Goal: Task Accomplishment & Management: Manage account settings

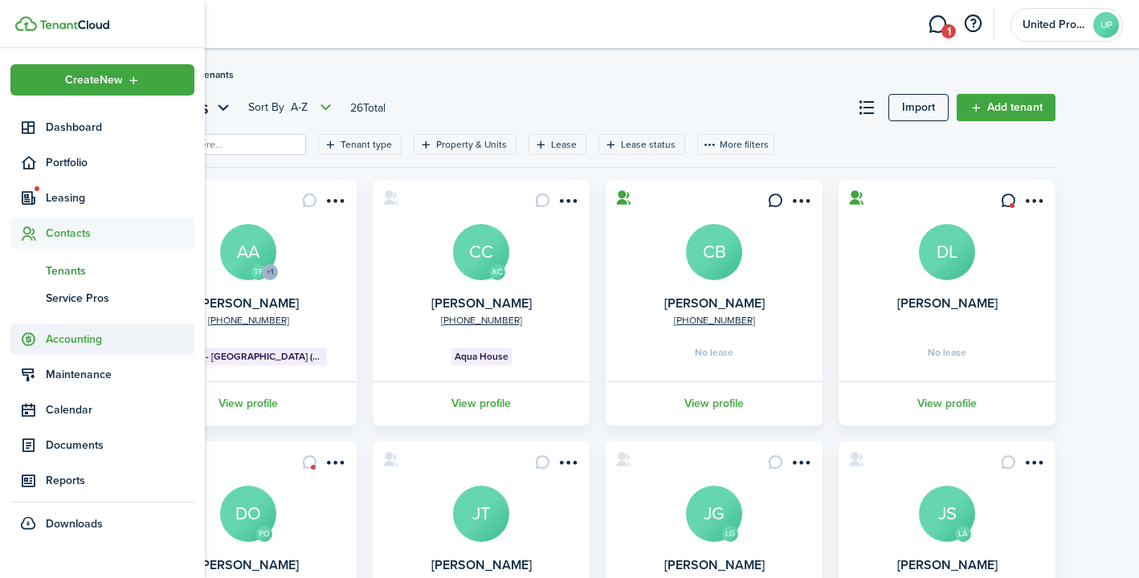
click at [96, 332] on span "Accounting" at bounding box center [120, 339] width 149 height 17
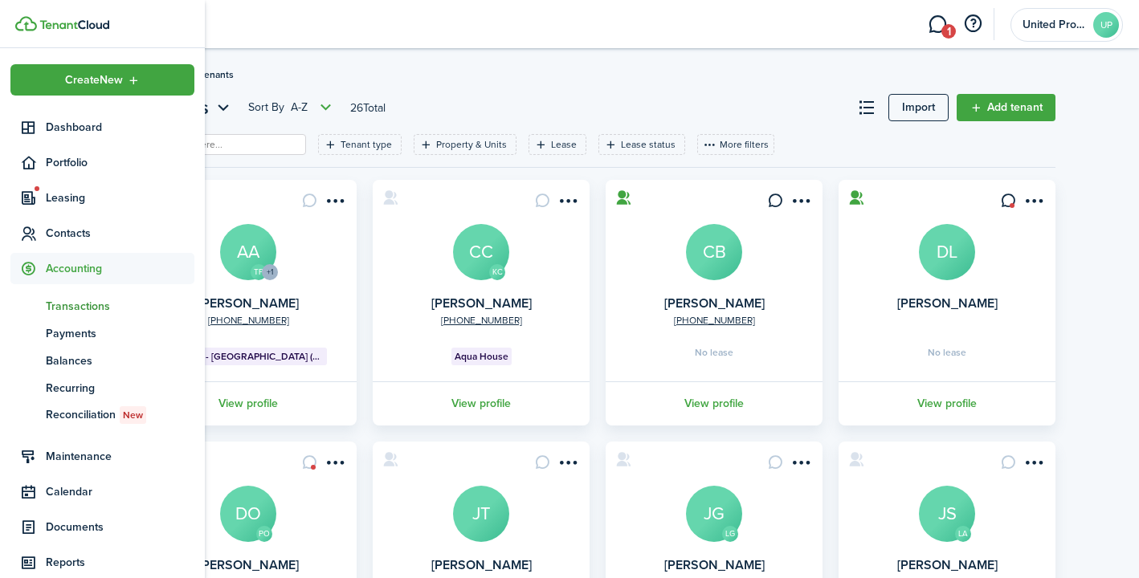
click at [123, 313] on span "Transactions" at bounding box center [120, 306] width 149 height 17
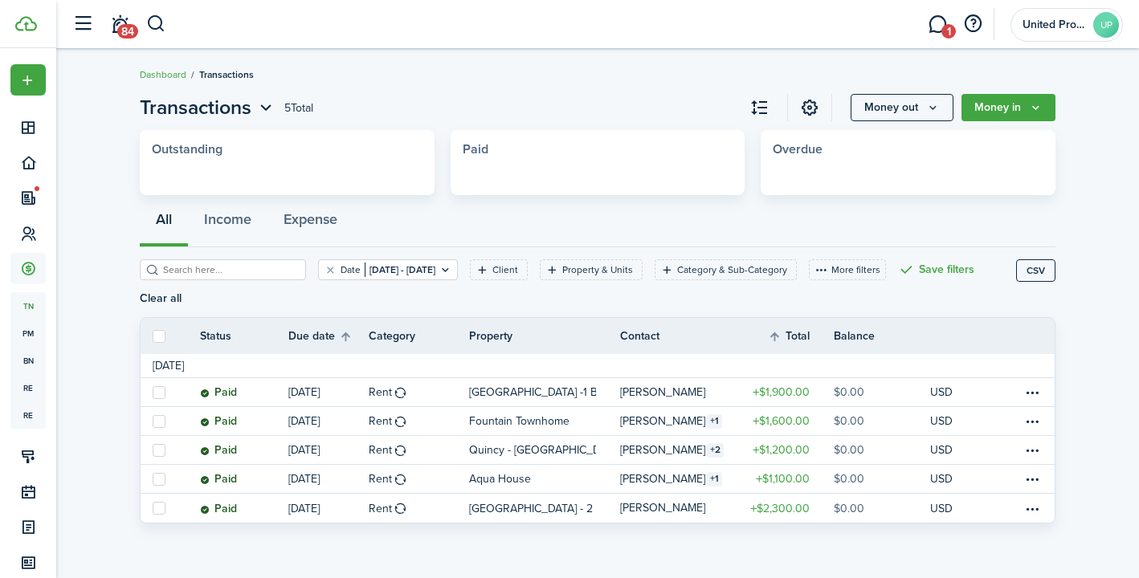
scroll to position [3, 0]
click at [324, 268] on button "Clear filter" at bounding box center [331, 270] width 14 height 13
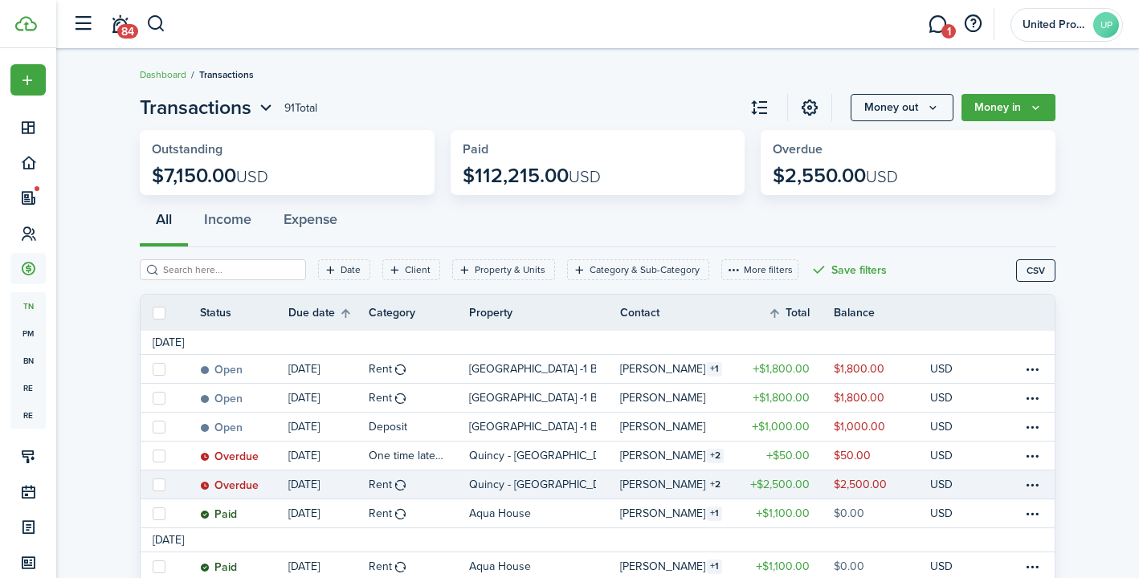
click at [713, 472] on link "[PERSON_NAME] 2" at bounding box center [678, 485] width 117 height 28
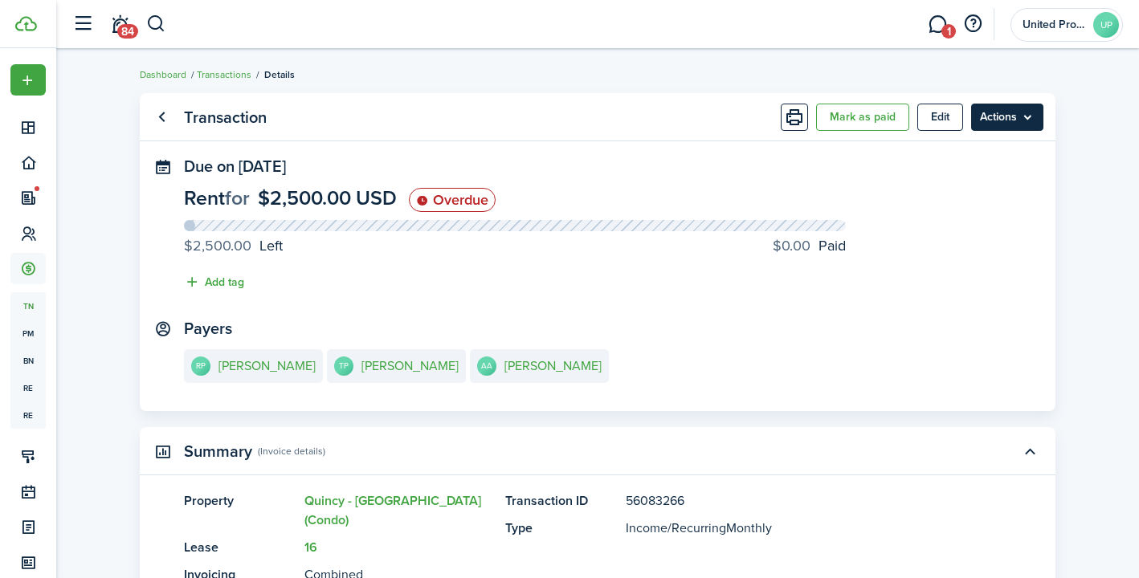
click at [990, 126] on menu-btn "Actions" at bounding box center [1007, 117] width 72 height 27
click at [998, 112] on menu-btn "Actions" at bounding box center [1007, 117] width 72 height 27
click at [223, 76] on link "Transactions" at bounding box center [224, 74] width 55 height 14
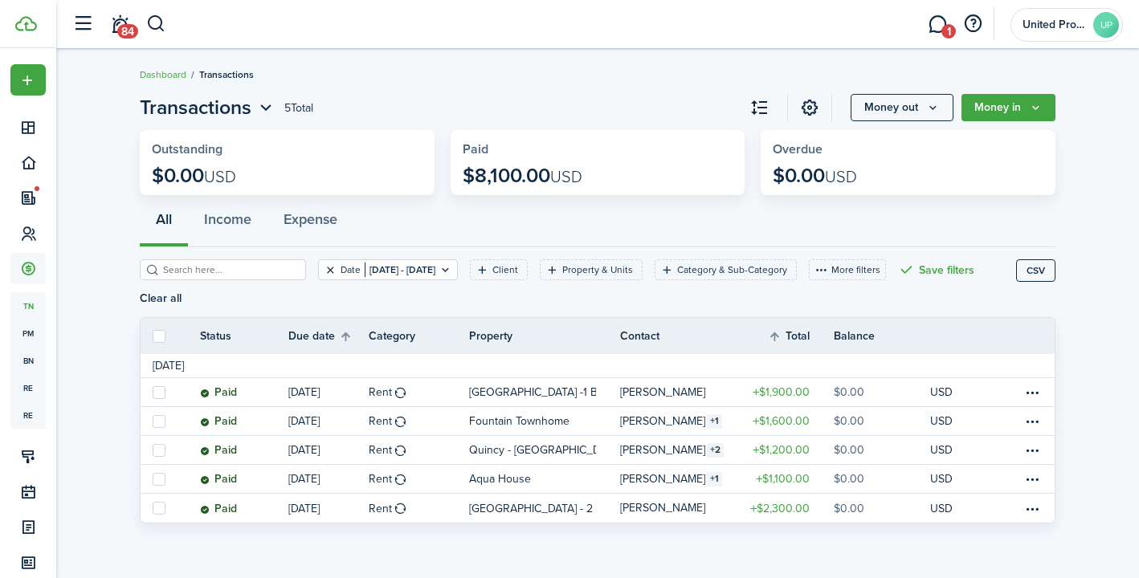
click at [324, 269] on button "Clear filter" at bounding box center [331, 270] width 14 height 13
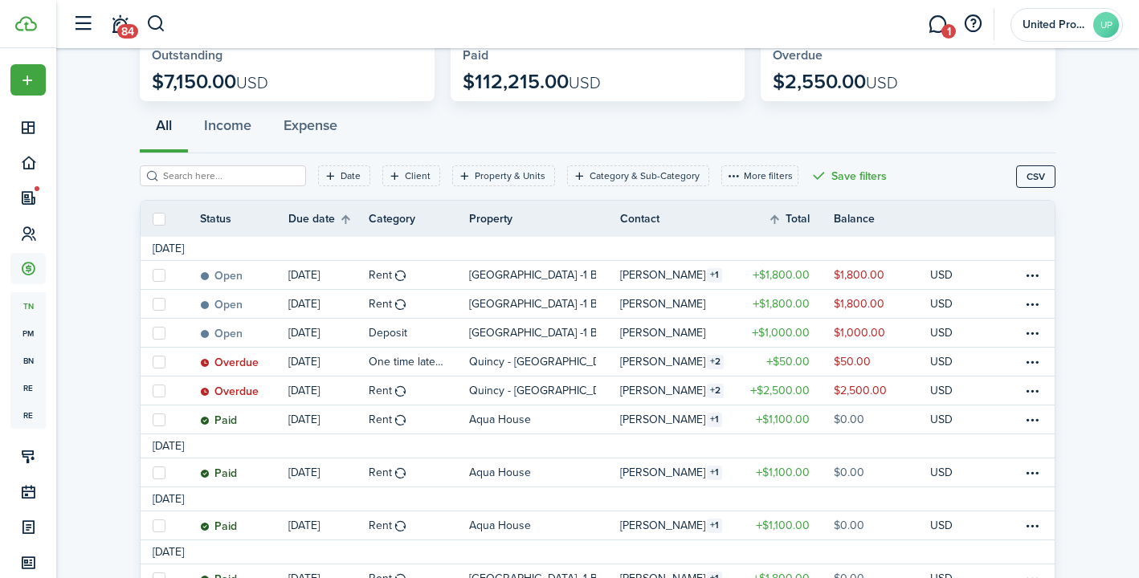
scroll to position [96, 0]
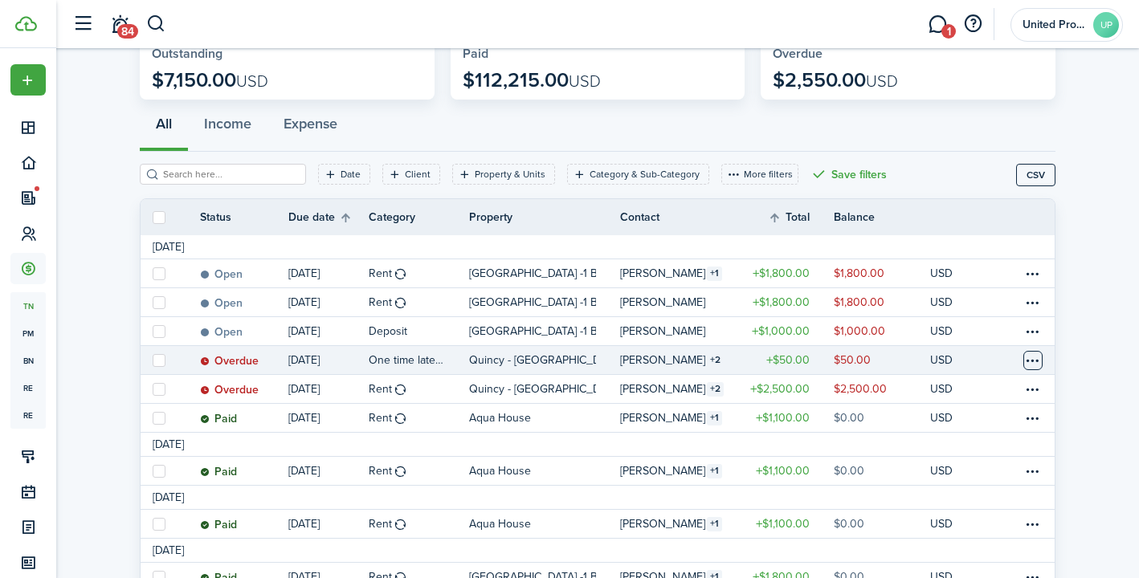
click at [1040, 354] on table-menu-btn-icon at bounding box center [1033, 360] width 19 height 19
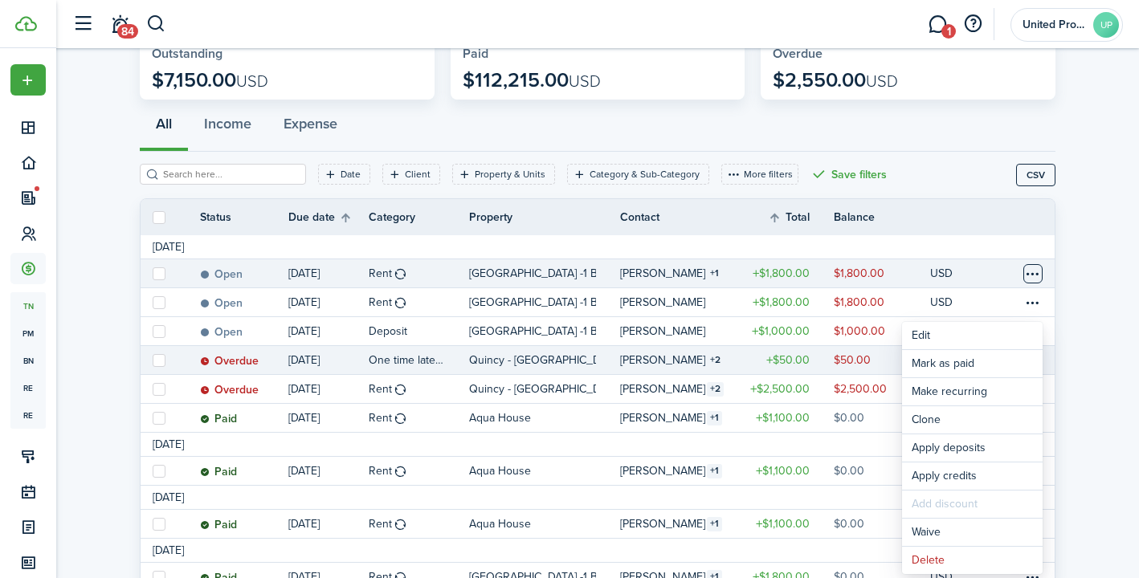
click at [1025, 270] on table-menu-btn-icon at bounding box center [1033, 273] width 19 height 19
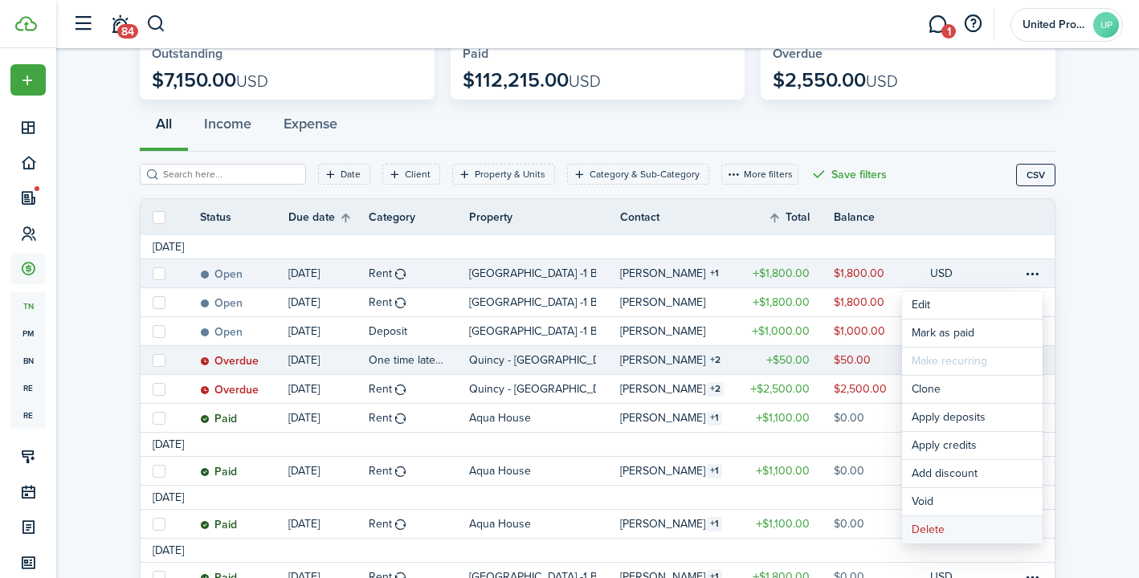
click at [942, 532] on button "Delete" at bounding box center [972, 530] width 141 height 27
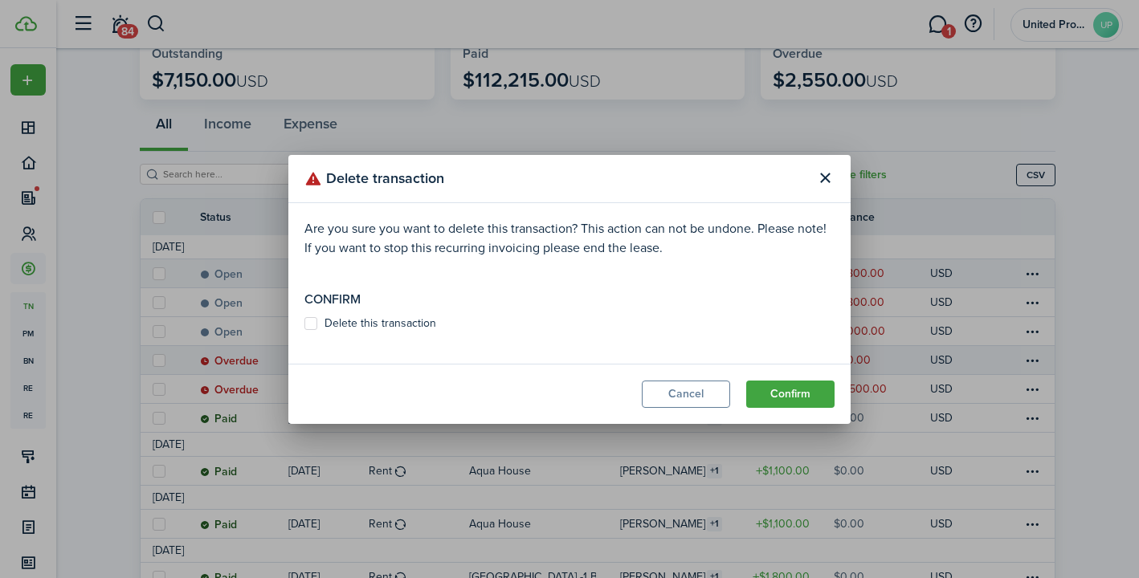
click at [349, 327] on label "Delete this transaction" at bounding box center [370, 323] width 132 height 13
click at [304, 324] on input "Delete this transaction" at bounding box center [304, 323] width 1 height 1
checkbox input "true"
click at [772, 409] on modal-footer "Cancel Confirm" at bounding box center [569, 394] width 562 height 60
click at [776, 394] on button "Confirm" at bounding box center [790, 394] width 88 height 27
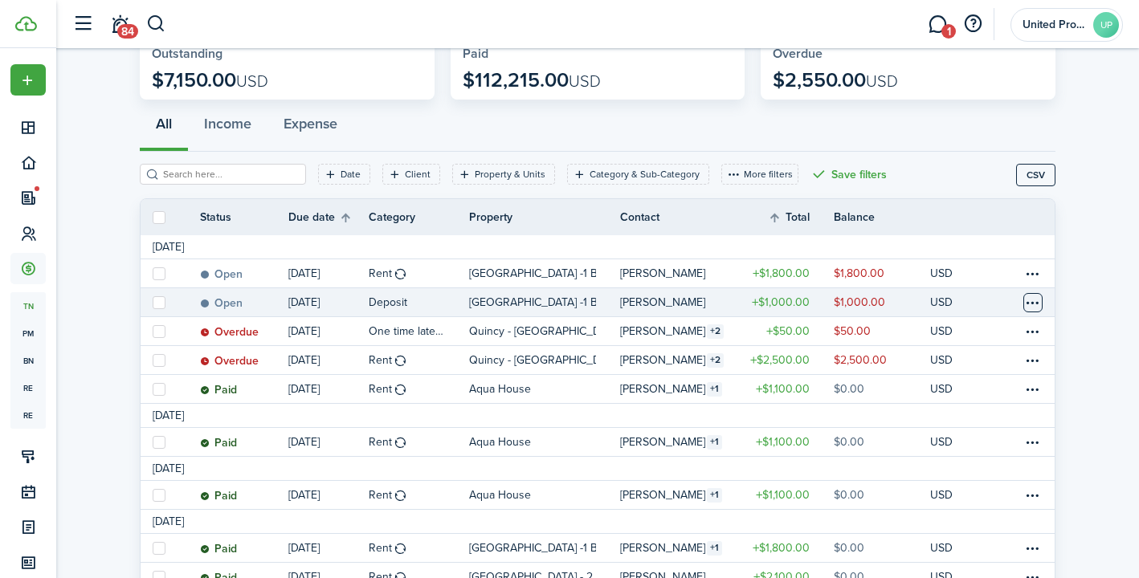
click at [1039, 297] on table-menu-btn-icon at bounding box center [1033, 302] width 19 height 19
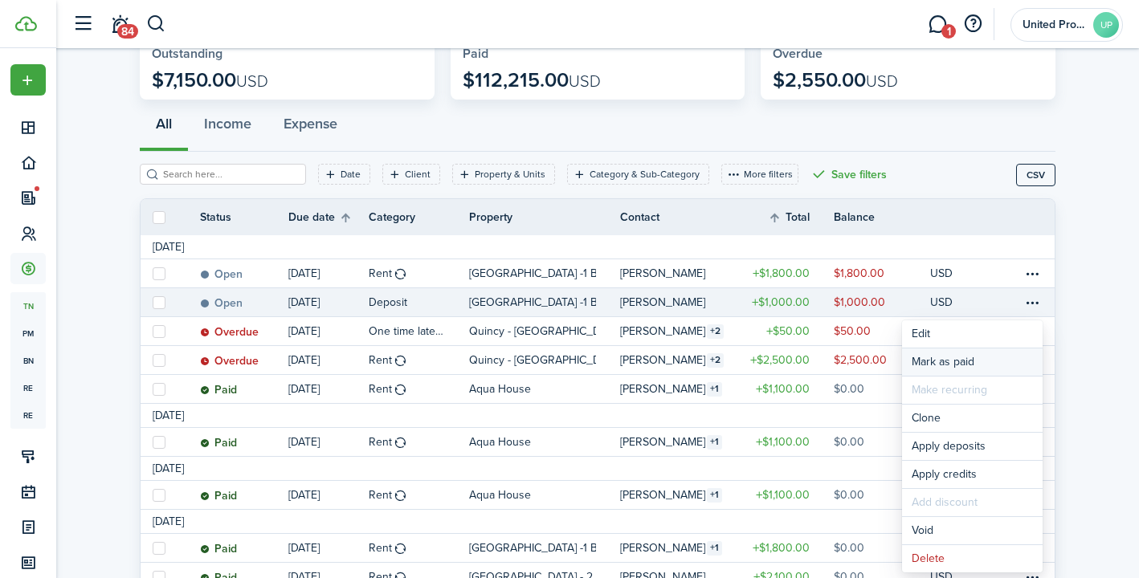
click at [959, 358] on link "Mark as paid" at bounding box center [972, 362] width 141 height 27
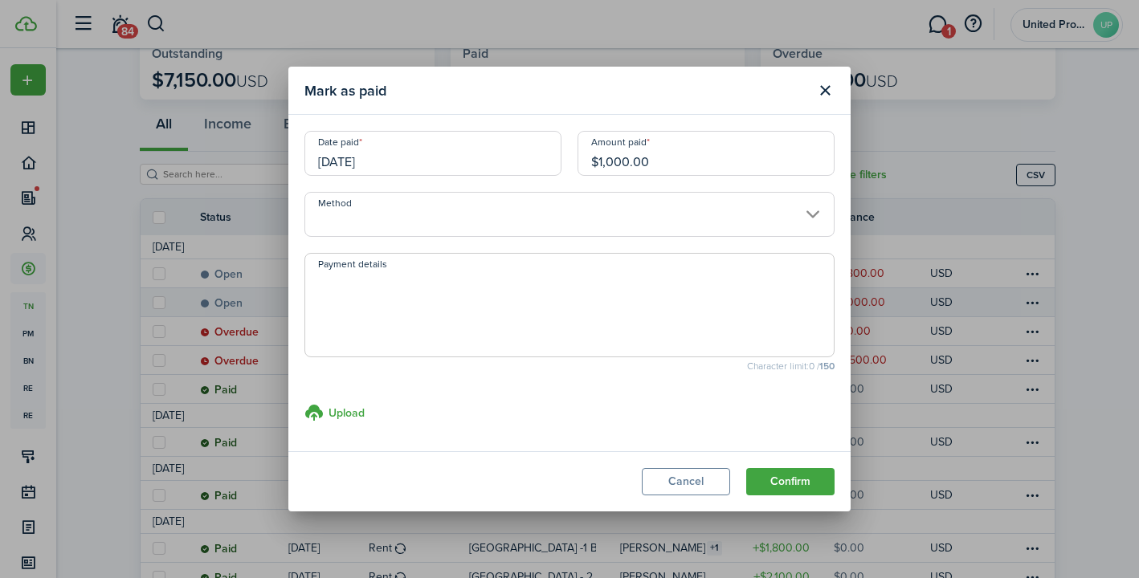
click at [570, 195] on input "Method" at bounding box center [569, 214] width 530 height 45
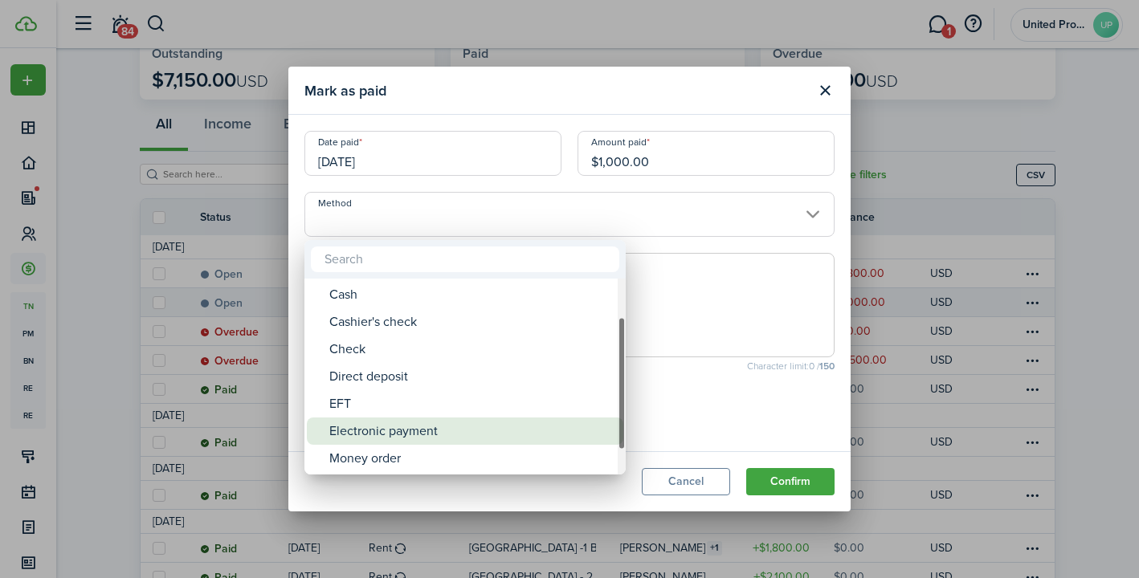
click at [362, 430] on div "Electronic payment" at bounding box center [471, 431] width 284 height 27
type input "Electronic payment"
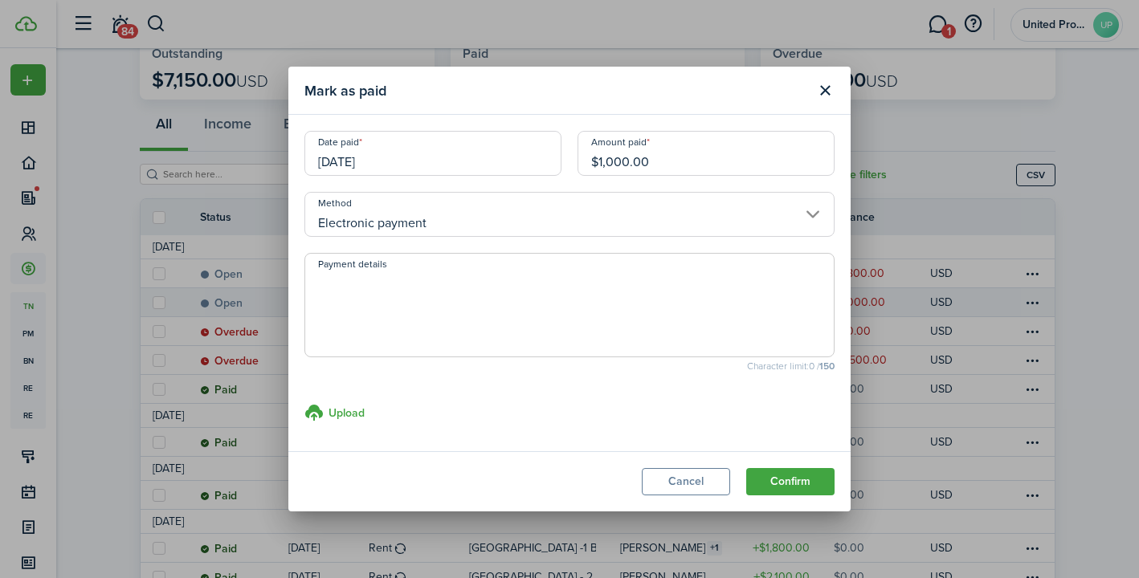
click at [430, 325] on textarea "Payment details" at bounding box center [569, 310] width 529 height 77
type textarea "S"
type textarea "Zelle Payment"
click at [805, 479] on button "Confirm" at bounding box center [790, 481] width 88 height 27
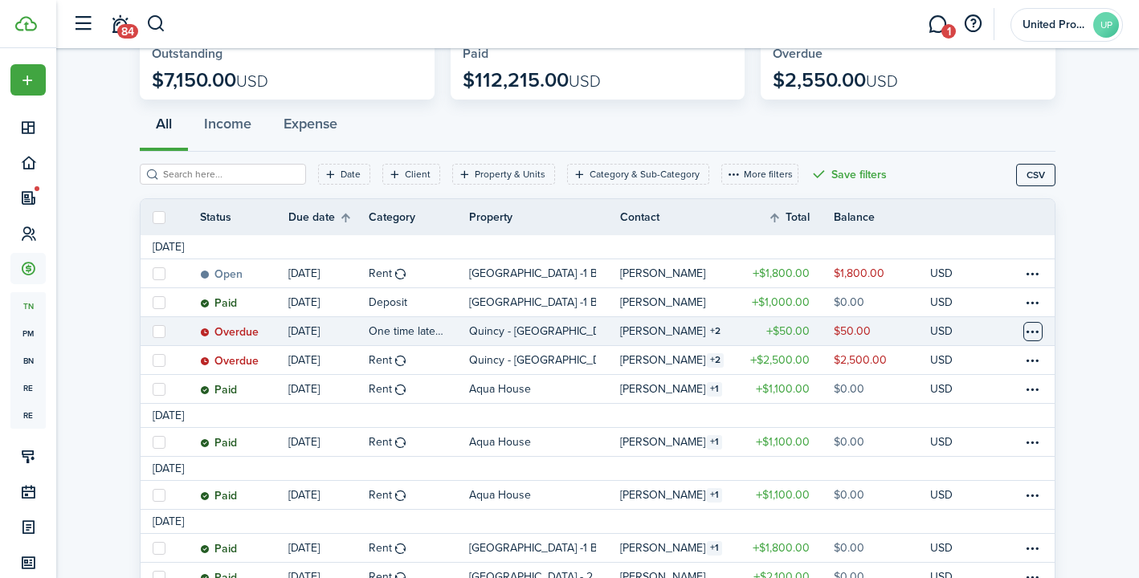
click at [1028, 335] on table-menu-btn-icon at bounding box center [1033, 331] width 19 height 19
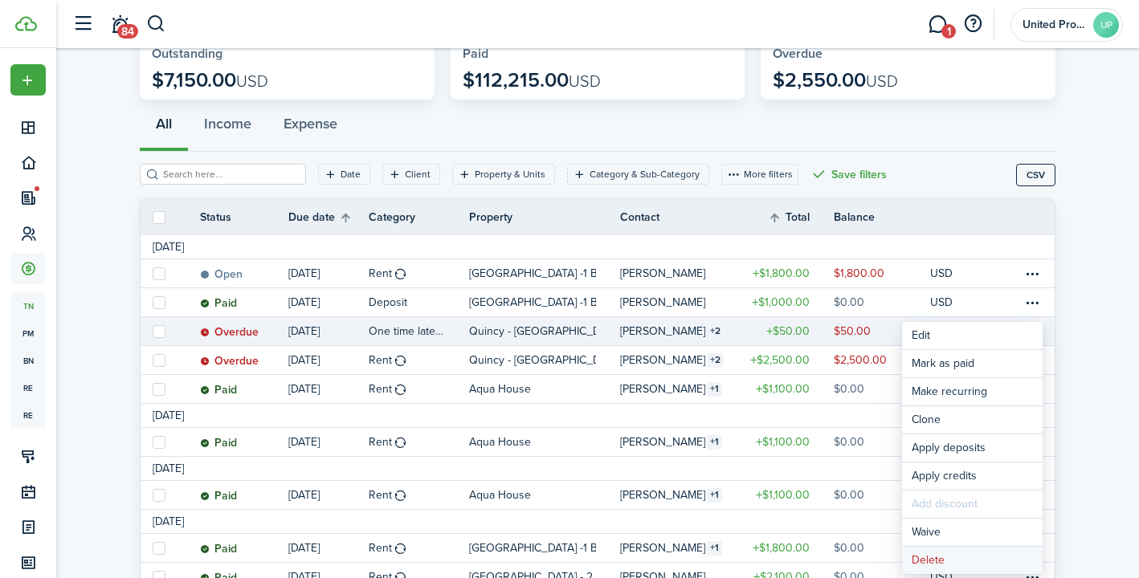
click at [930, 552] on button "Delete" at bounding box center [972, 560] width 141 height 27
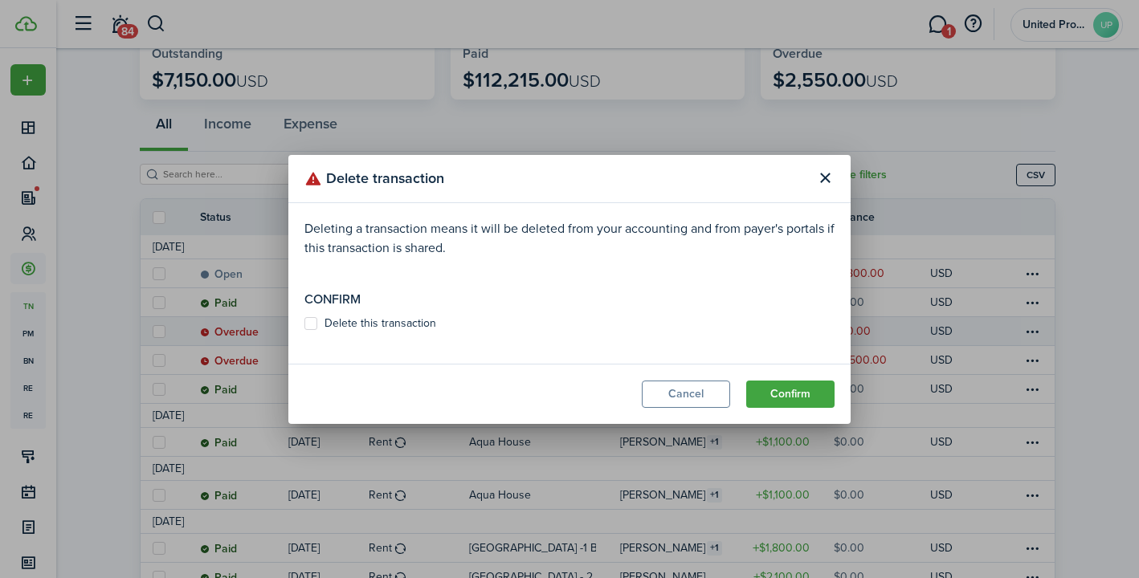
click at [782, 373] on modal-footer "Cancel Confirm" at bounding box center [569, 394] width 562 height 60
click at [779, 390] on button "Confirm" at bounding box center [790, 394] width 88 height 27
click at [313, 327] on label "Delete this transaction" at bounding box center [370, 323] width 132 height 13
click at [304, 331] on input "Delete this transaction" at bounding box center [304, 331] width 1 height 1
checkbox input "true"
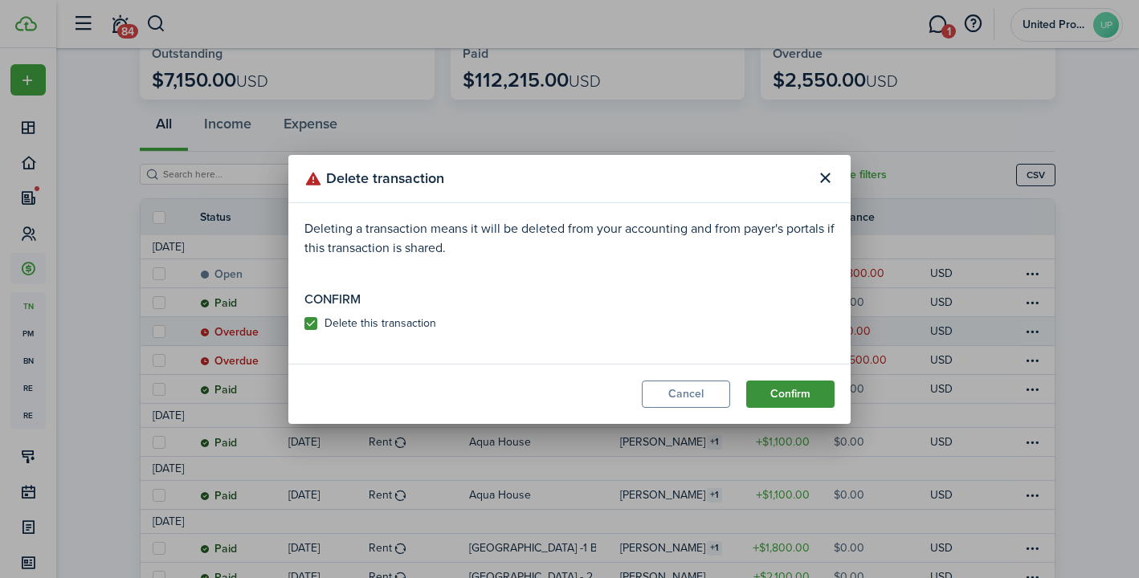
click at [795, 385] on button "Confirm" at bounding box center [790, 394] width 88 height 27
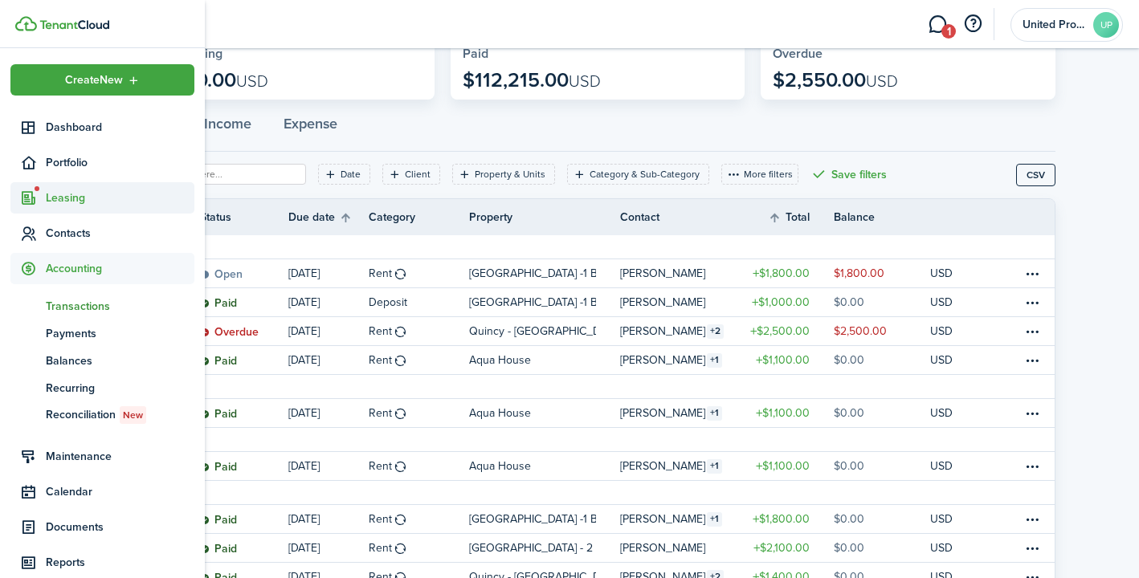
click at [44, 199] on sidebar-link-icon at bounding box center [27, 198] width 35 height 17
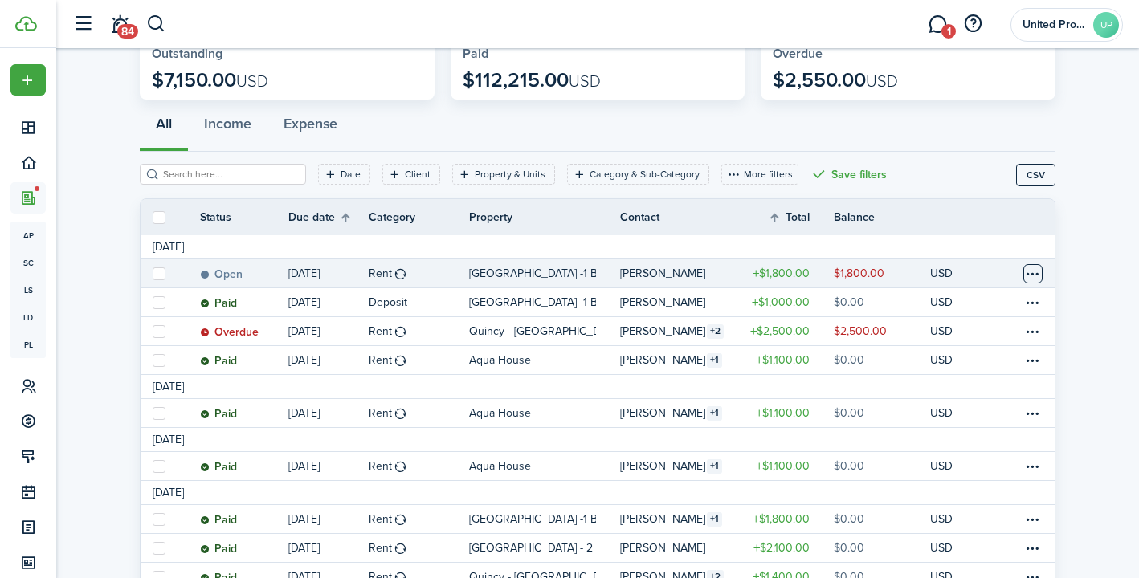
click at [1034, 272] on table-menu-btn-icon at bounding box center [1033, 273] width 19 height 19
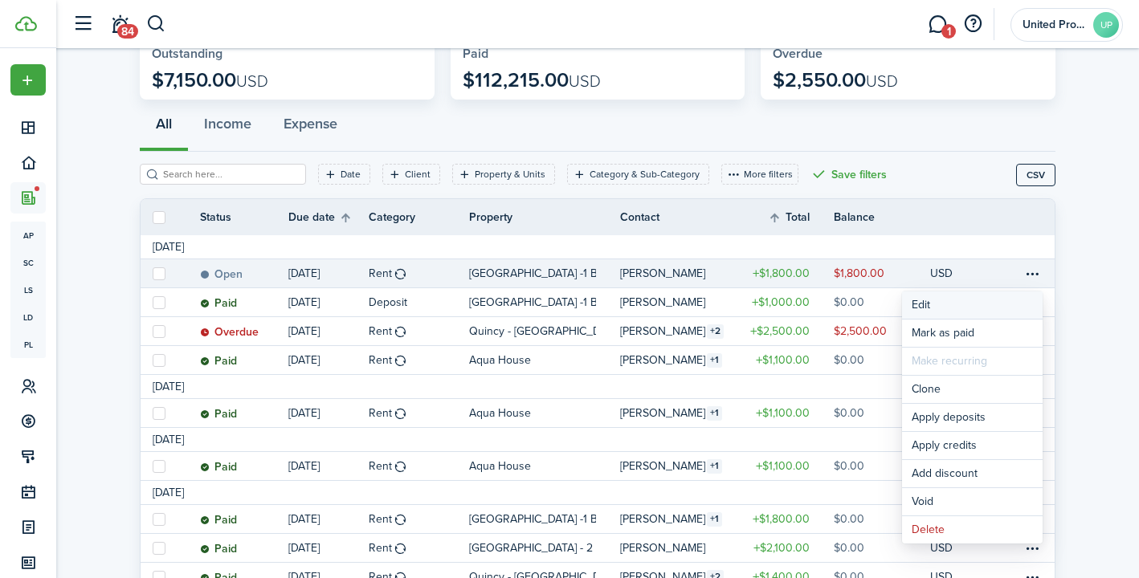
click at [929, 300] on button "Edit" at bounding box center [972, 305] width 141 height 27
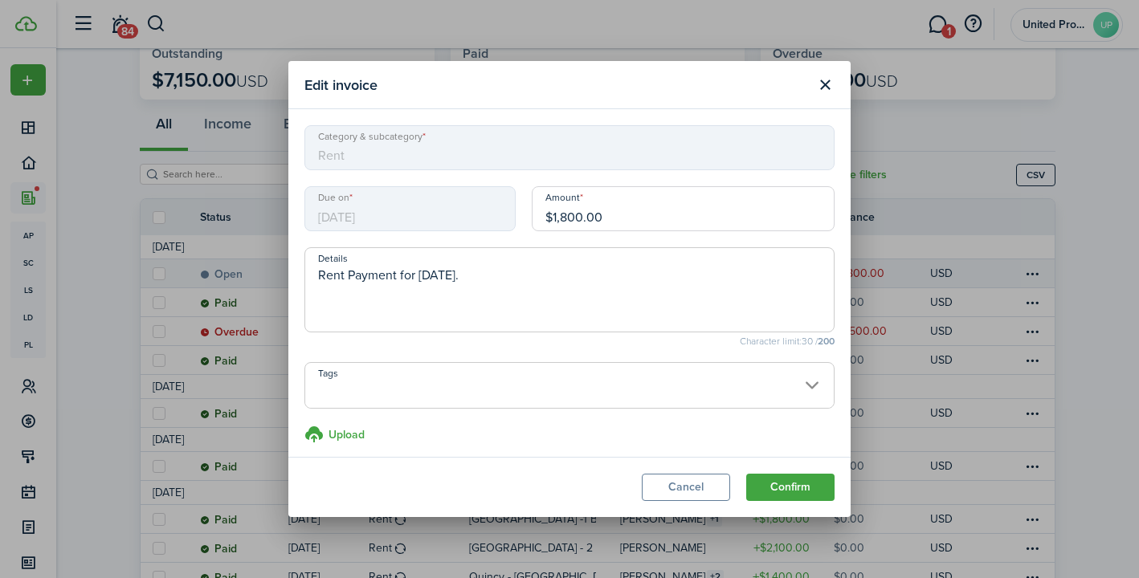
click at [618, 218] on input "$1,800.00" at bounding box center [683, 208] width 303 height 45
type input "$1,219.35"
click at [780, 485] on button "Confirm" at bounding box center [790, 487] width 88 height 27
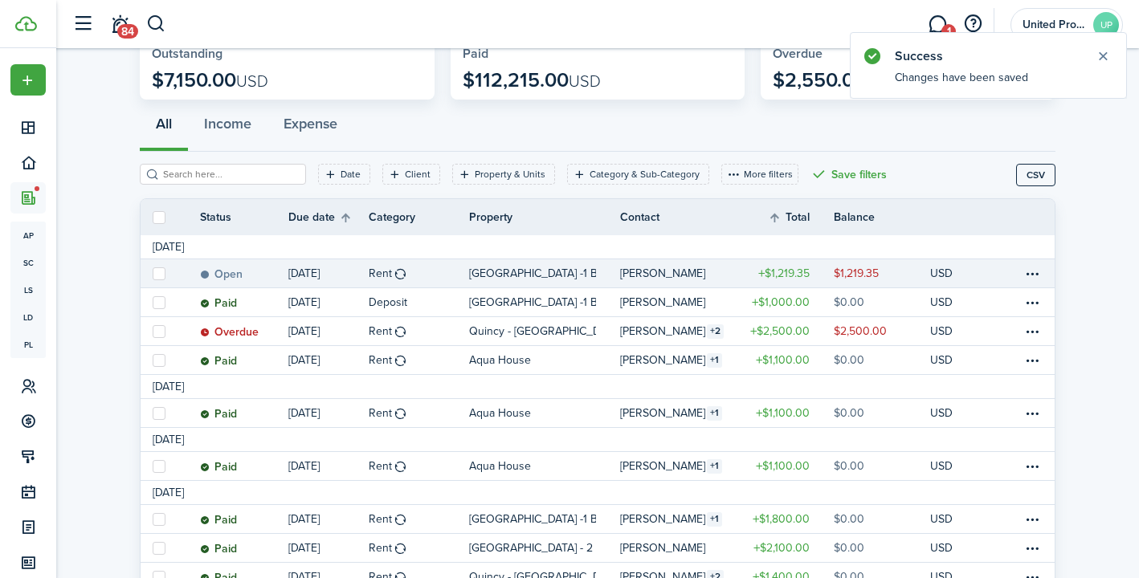
click at [1016, 267] on link at bounding box center [1011, 273] width 24 height 28
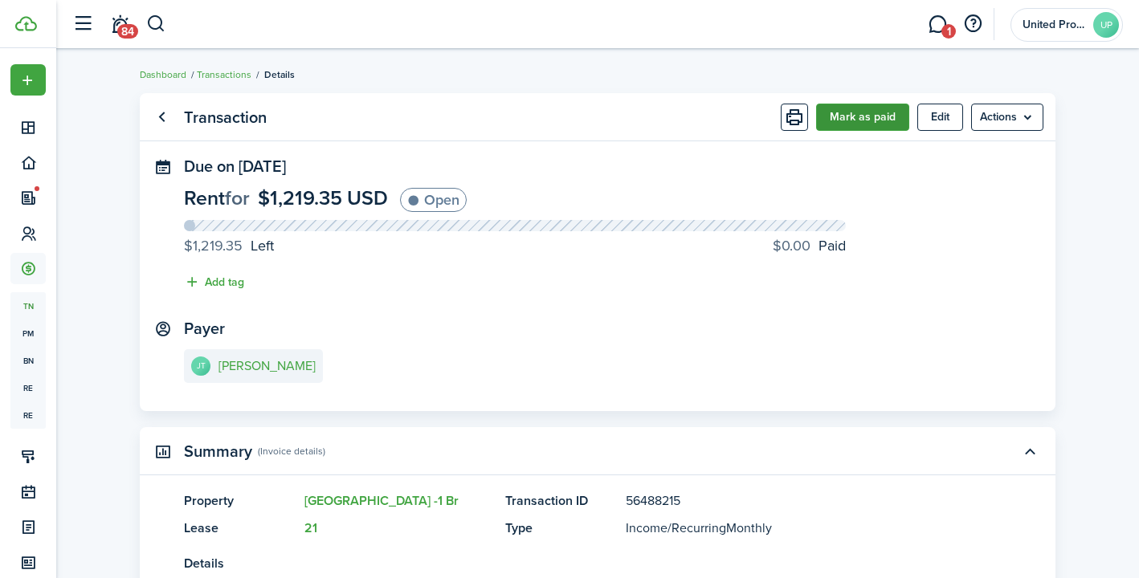
click at [873, 121] on button "Mark as paid" at bounding box center [862, 117] width 93 height 27
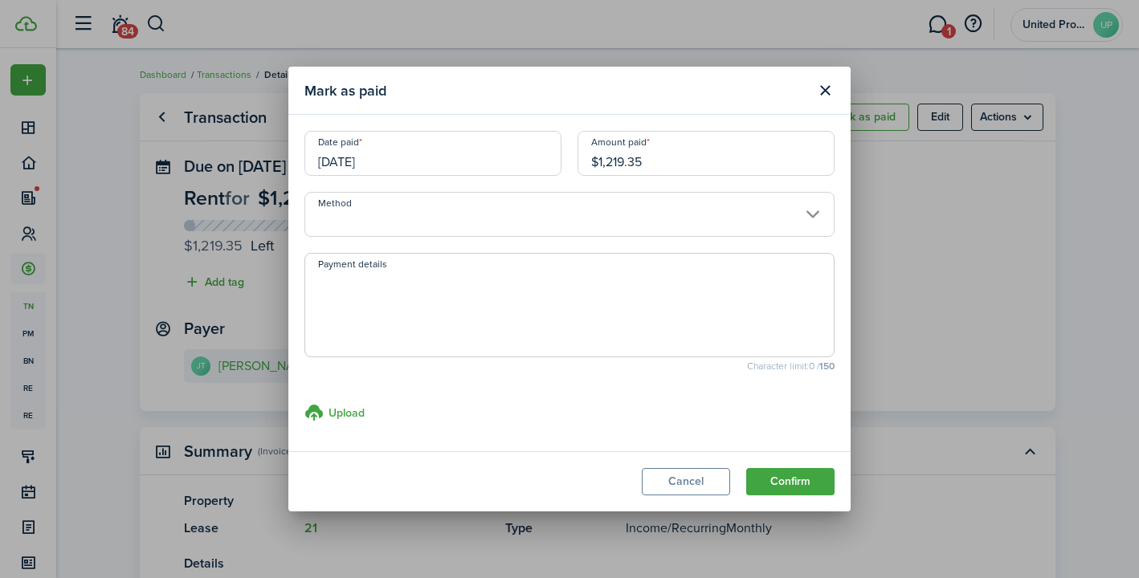
click at [643, 207] on input "Method" at bounding box center [569, 214] width 530 height 45
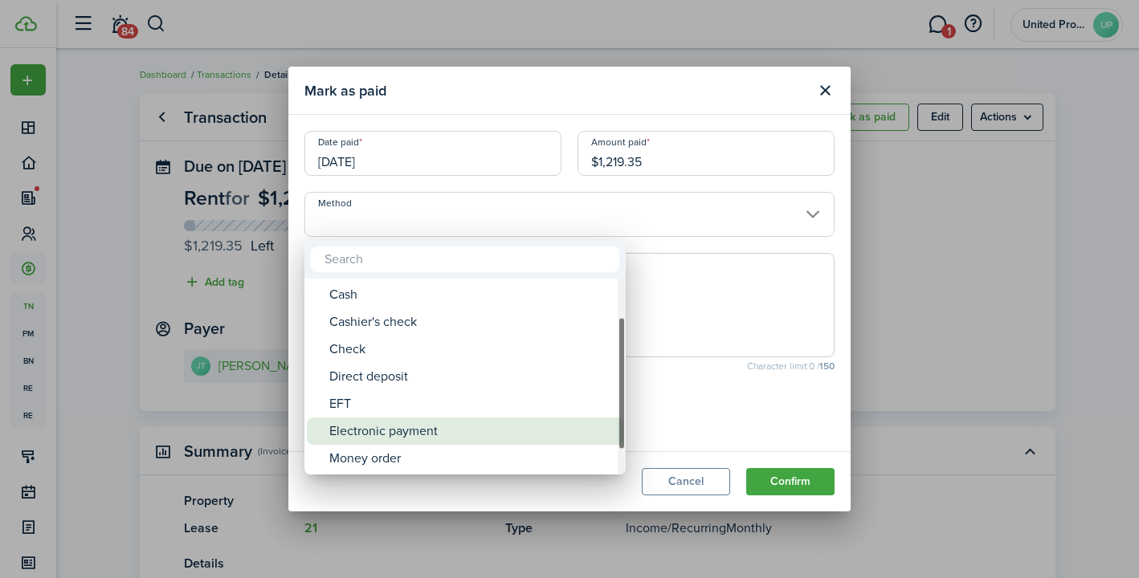
click at [386, 429] on div "Electronic payment" at bounding box center [471, 431] width 284 height 27
type input "Electronic payment"
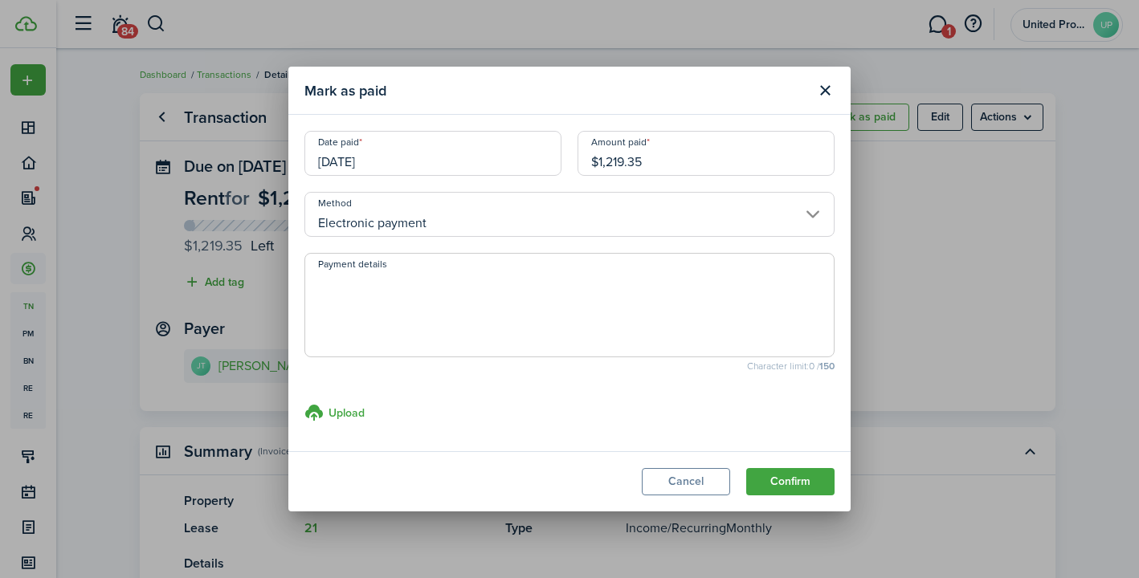
click at [428, 298] on textarea "Payment details" at bounding box center [569, 310] width 529 height 77
type textarea "Venmo Pmt"
click at [778, 488] on button "Confirm" at bounding box center [790, 481] width 88 height 27
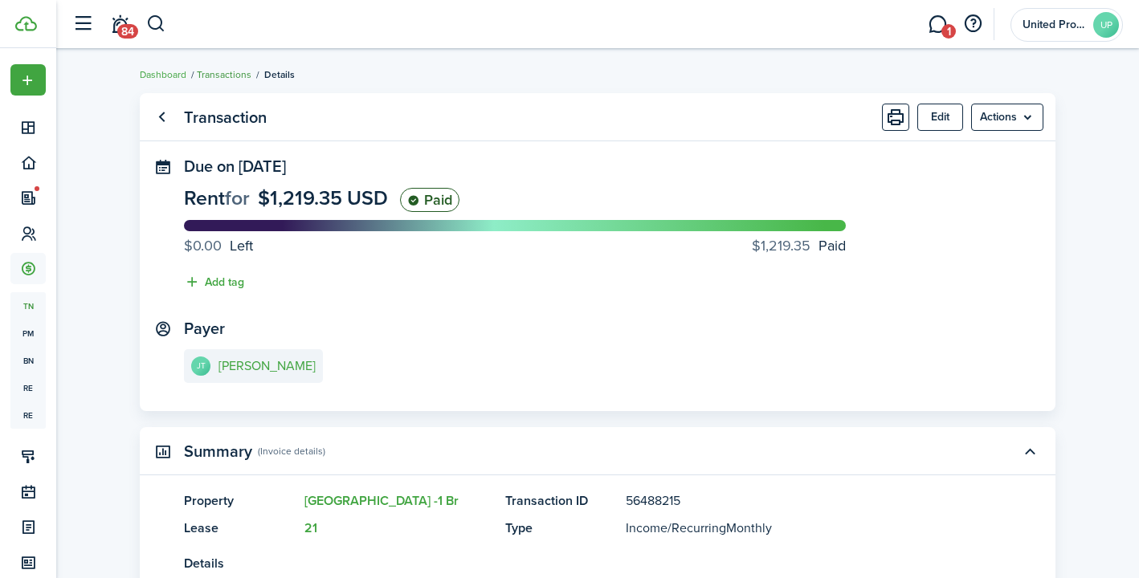
click at [223, 76] on link "Transactions" at bounding box center [224, 74] width 55 height 14
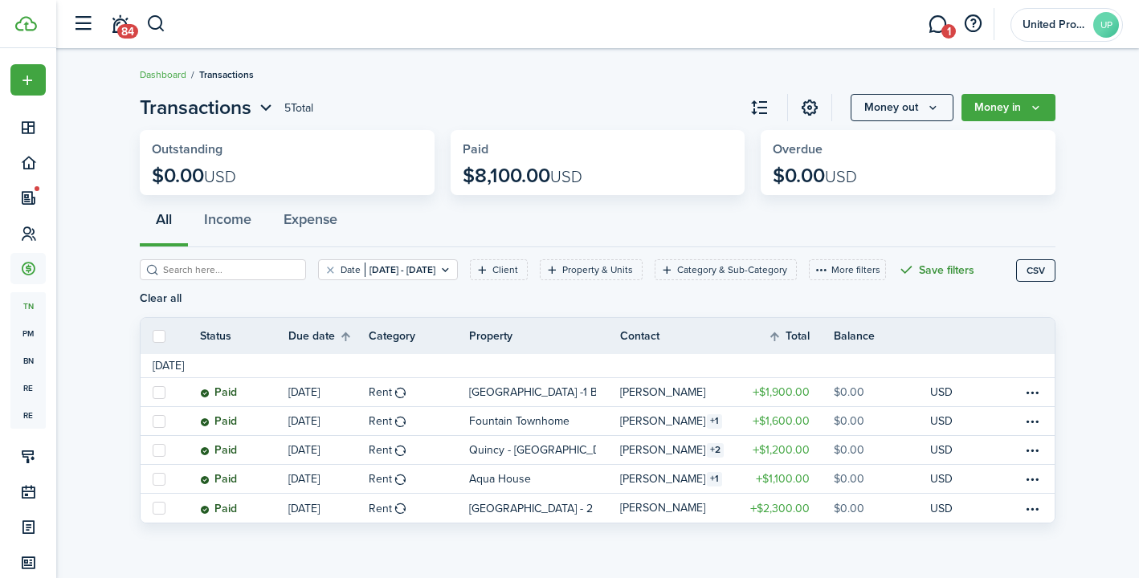
click at [898, 280] on button "Save filters" at bounding box center [936, 269] width 76 height 21
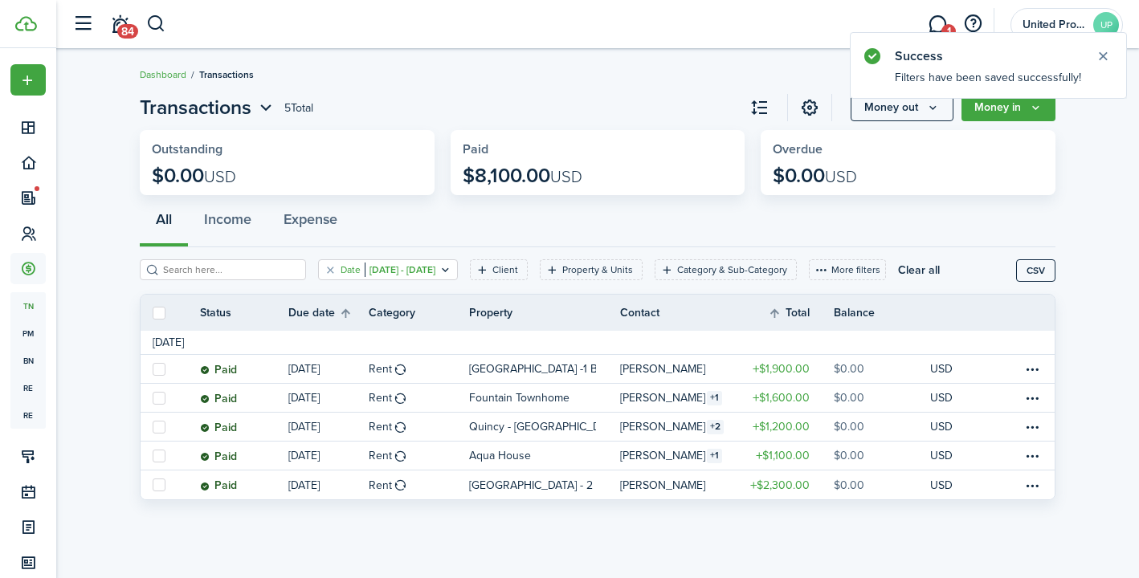
click at [341, 274] on filter-tag-label "Date" at bounding box center [351, 270] width 20 height 14
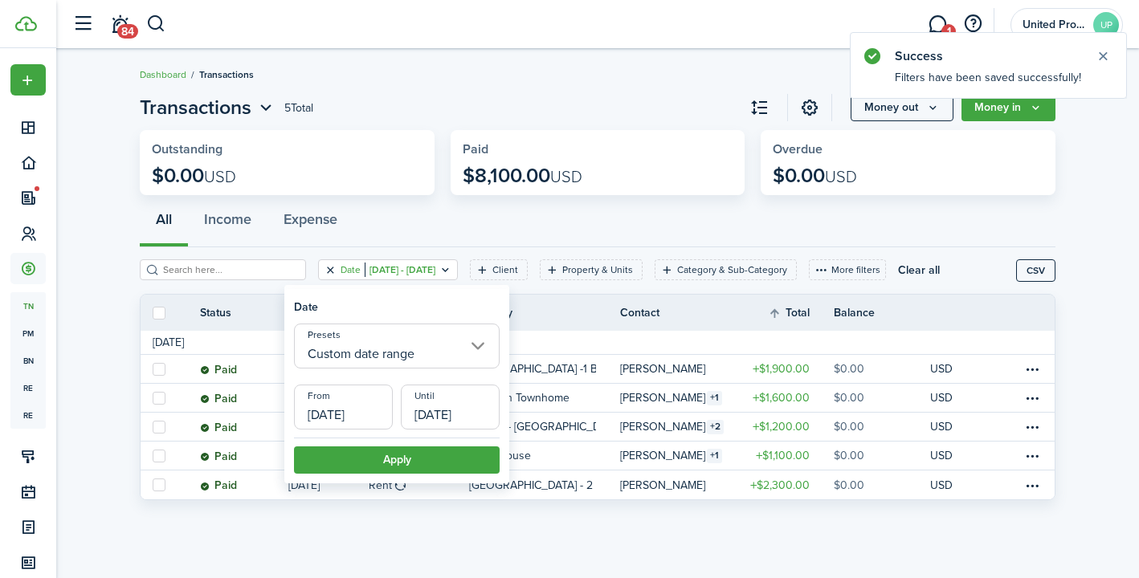
click at [324, 273] on button "Clear filter" at bounding box center [331, 270] width 14 height 13
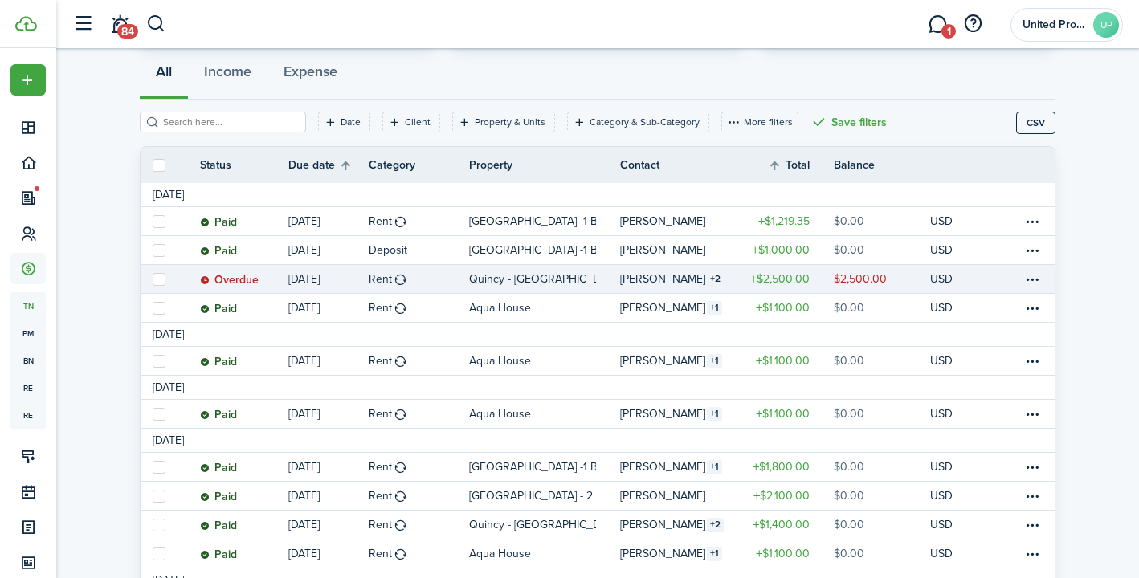
scroll to position [146, 0]
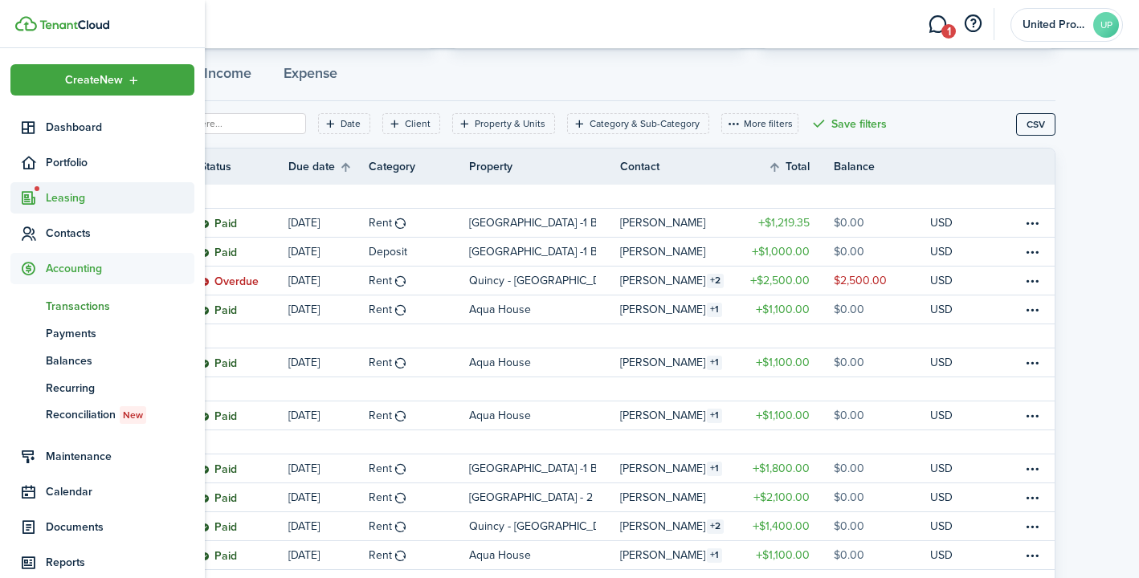
click at [87, 196] on span "Leasing" at bounding box center [120, 198] width 149 height 17
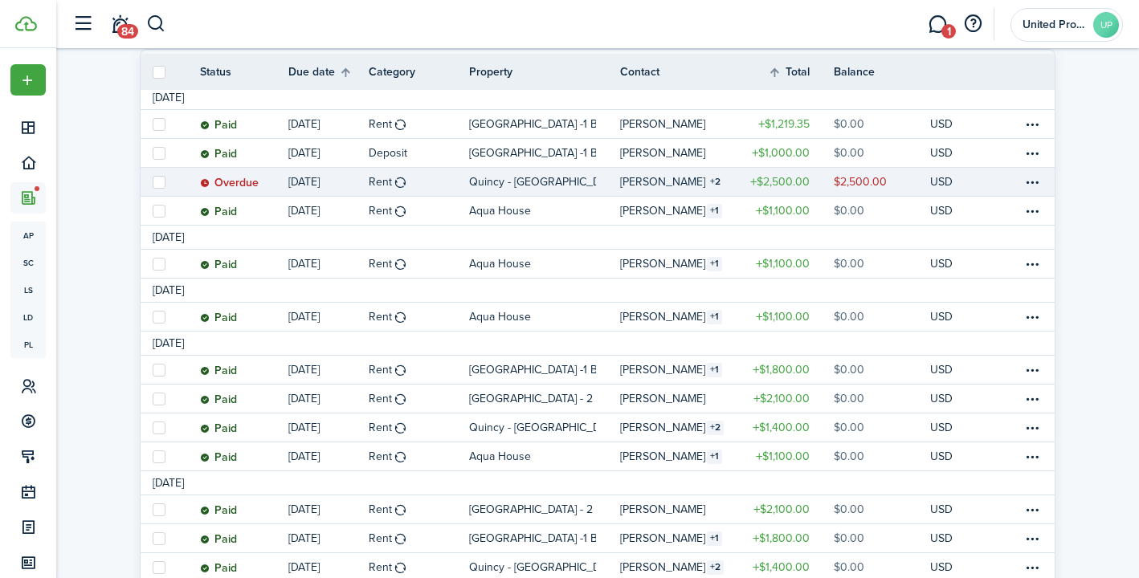
scroll to position [251, 0]
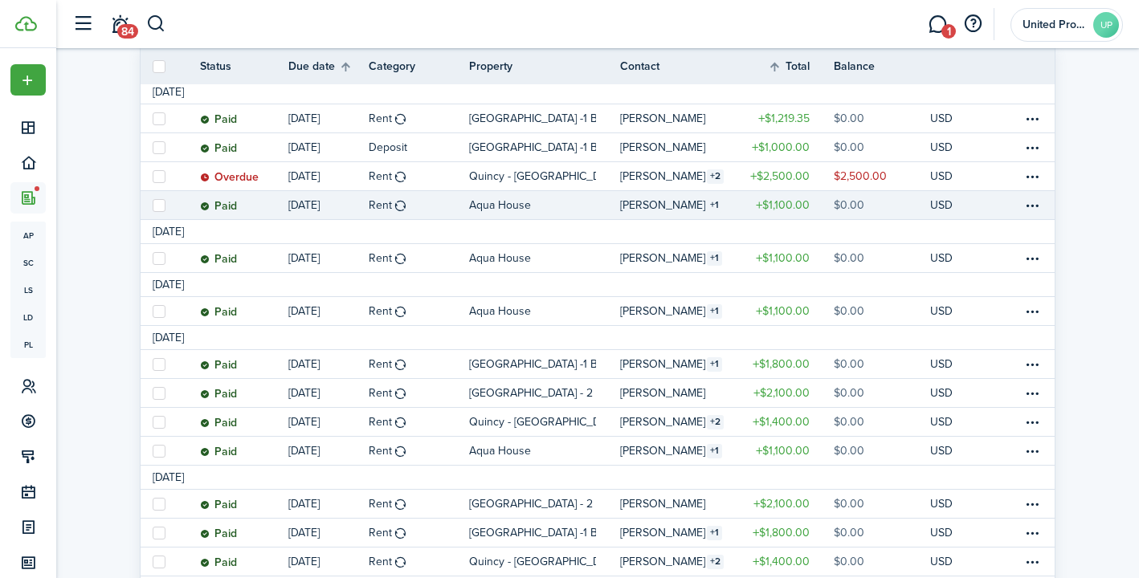
click at [643, 192] on link "[PERSON_NAME] 1" at bounding box center [678, 205] width 117 height 28
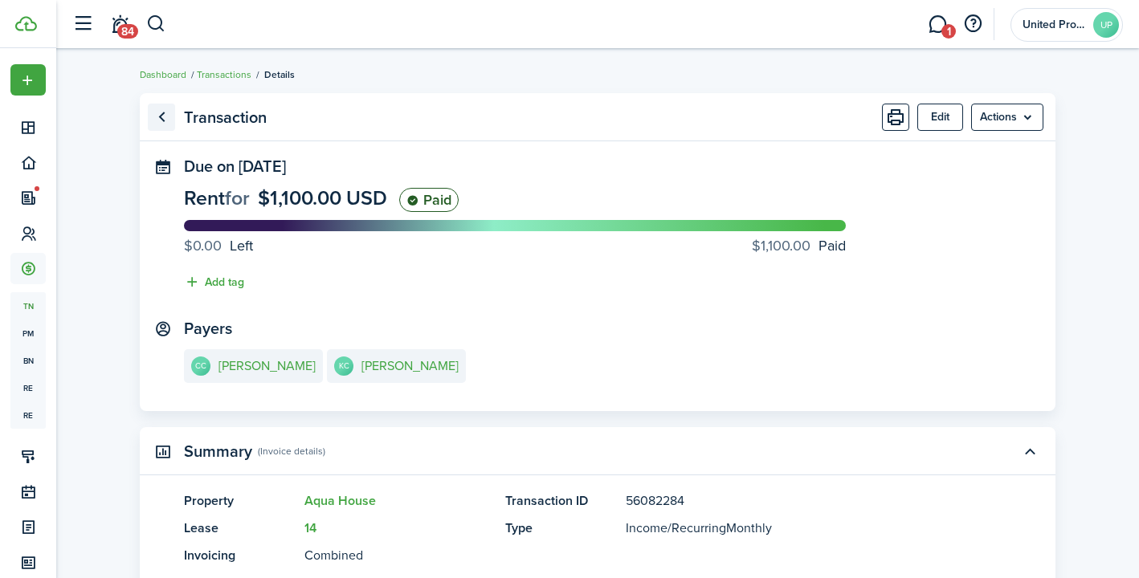
click at [157, 115] on link "Go back" at bounding box center [161, 117] width 27 height 27
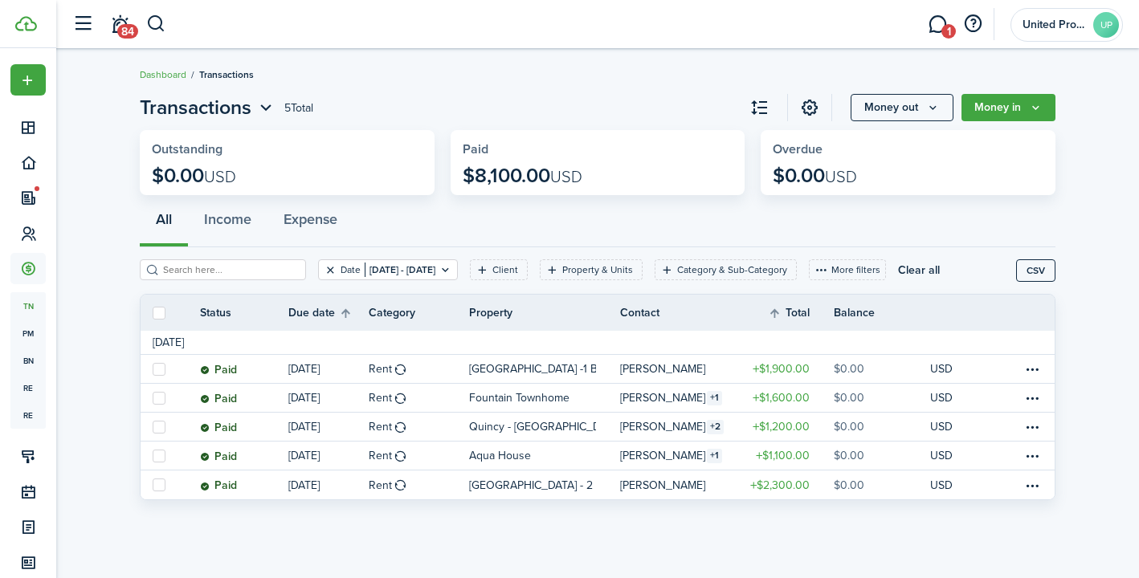
click at [324, 269] on button "Clear filter" at bounding box center [331, 270] width 14 height 13
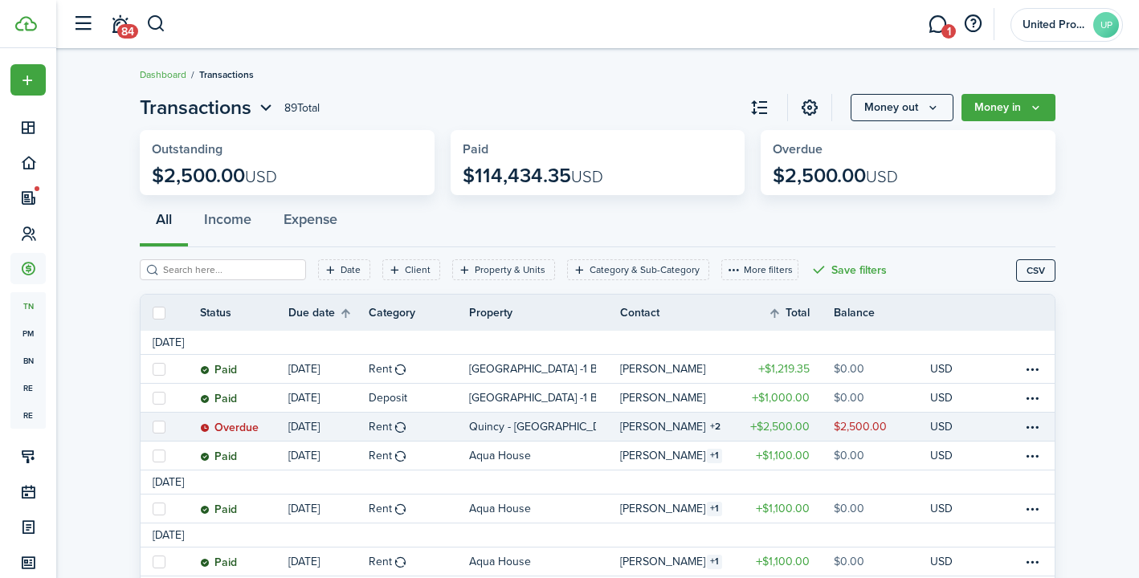
click at [243, 435] on link "Overdue" at bounding box center [244, 427] width 88 height 28
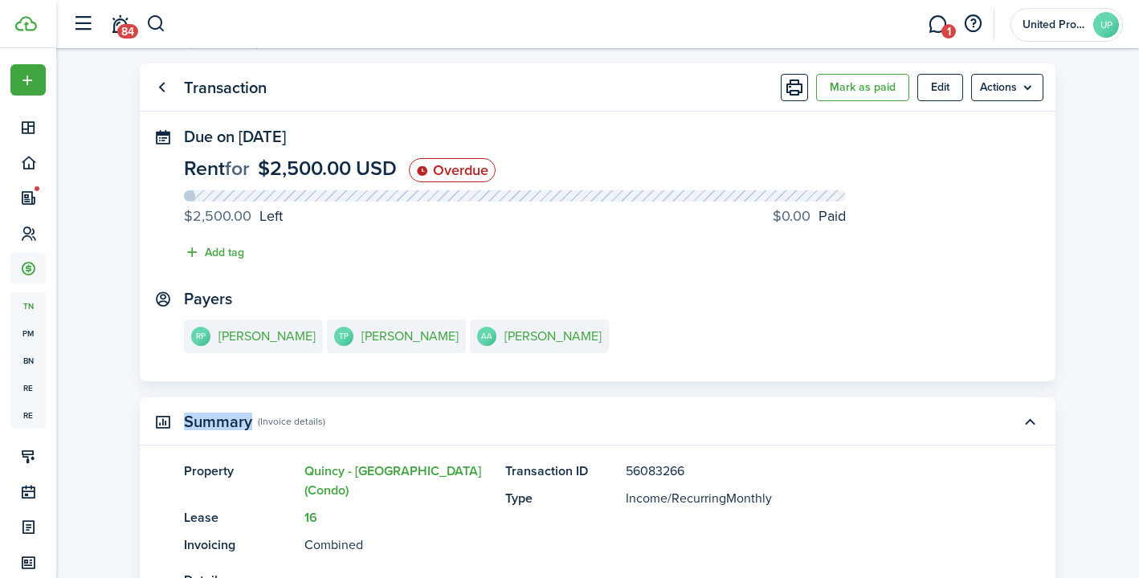
scroll to position [27, 0]
